Goal: Task Accomplishment & Management: Manage account settings

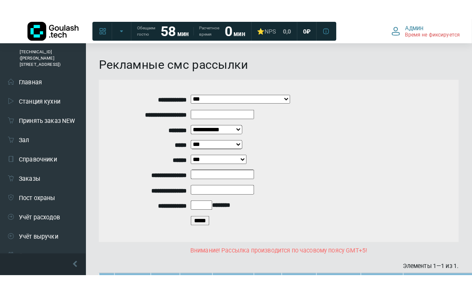
scroll to position [93, 0]
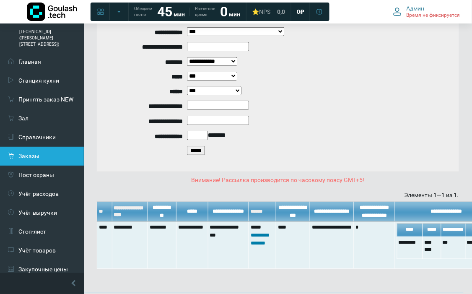
click at [43, 147] on link "Заказы" at bounding box center [42, 156] width 84 height 19
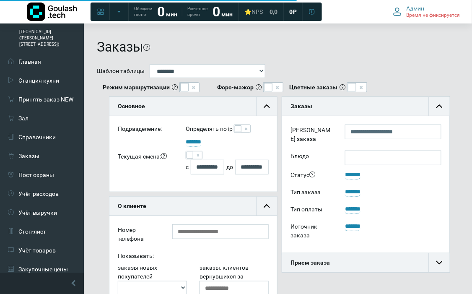
scroll to position [19, 167]
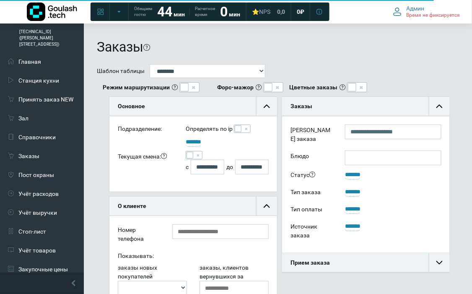
click at [191, 154] on span at bounding box center [189, 155] width 7 height 7
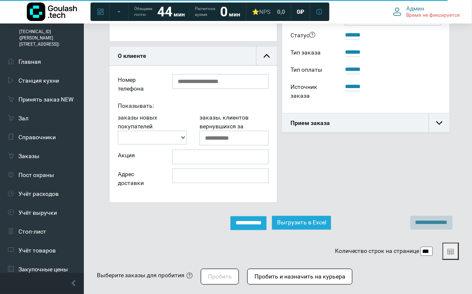
scroll to position [186, 0]
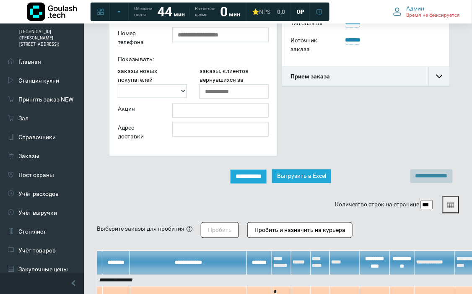
click at [266, 177] on input "**********" at bounding box center [248, 177] width 36 height 14
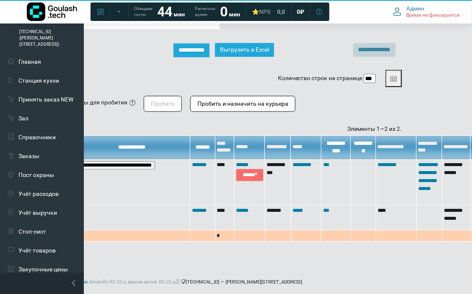
scroll to position [312, 57]
